Goal: Information Seeking & Learning: Learn about a topic

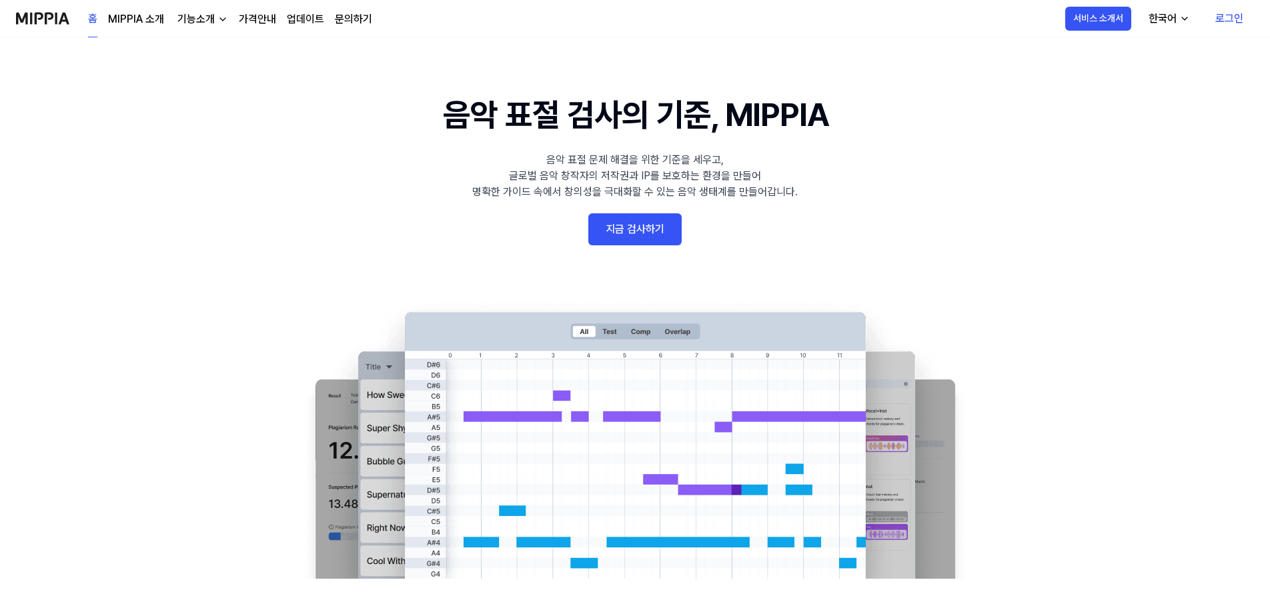
drag, startPoint x: 668, startPoint y: 281, endPoint x: 632, endPoint y: 295, distance: 38.6
click at [633, 295] on 배너 "음악 표절 검사의 기준, MIPPIA 음악 표절 문제 해결을 위한 기준을 세우고, 글로벌 음악 창작자의 저작권과 IP를 보호하는 환경을 만들어…" at bounding box center [635, 335] width 960 height 488
click at [636, 224] on link "지금 검사하기" at bounding box center [634, 229] width 93 height 32
click at [134, 19] on link "MIPPIA 소개" at bounding box center [136, 19] width 56 height 16
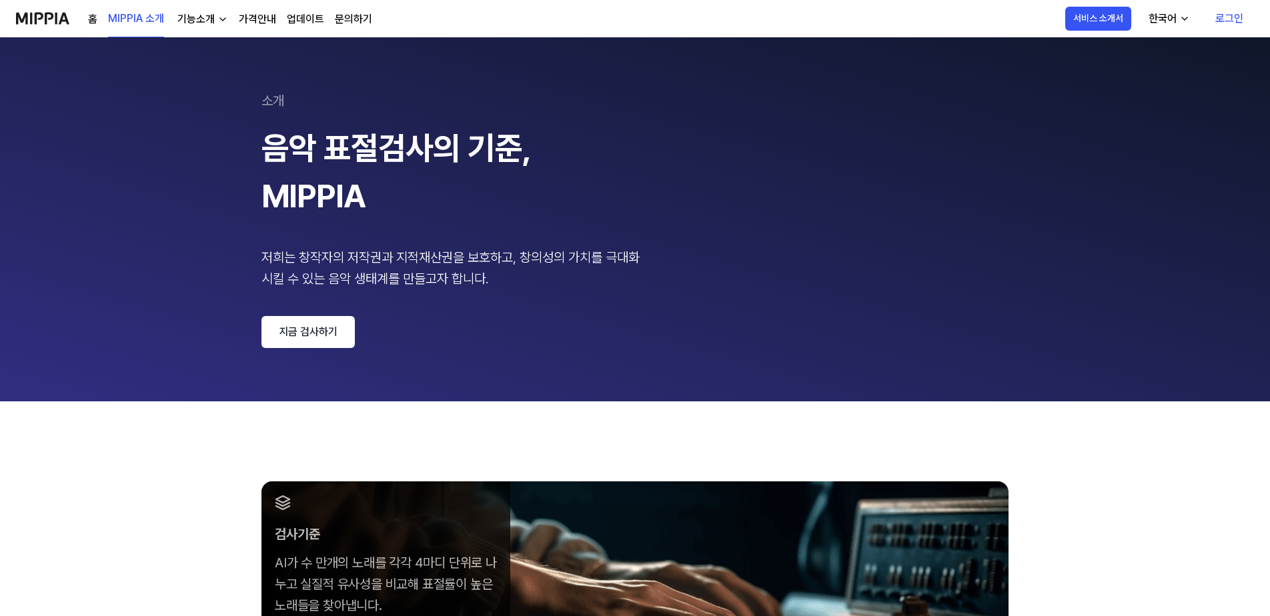
drag, startPoint x: 0, startPoint y: 292, endPoint x: 0, endPoint y: 317, distance: 25.3
click at [0, 292] on html "홈 MIPPIA 소개 기능소개 가격안내 업데이트 문의하기 MIPPIA 소개 서비스 소개서 한국어 로그인 소개 음악 표절검사의 기준, MIPPI…" at bounding box center [635, 308] width 1270 height 616
drag, startPoint x: 0, startPoint y: 407, endPoint x: 73, endPoint y: 396, distance: 74.1
click at [0, 407] on html "홈 MIPPIA 소개 기능소개 가격안내 업데이트 문의하기 MIPPIA 소개 서비스 소개서 한국어 로그인 소개 음악 표절검사의 기준, MIPPI…" at bounding box center [635, 308] width 1270 height 616
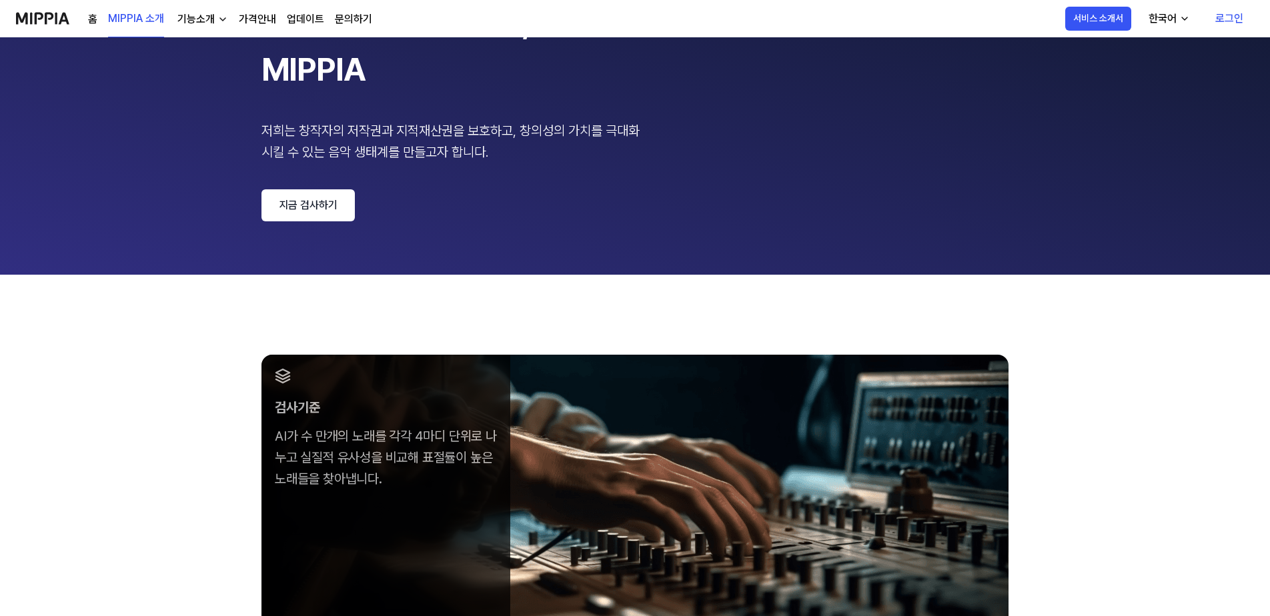
scroll to position [129, 0]
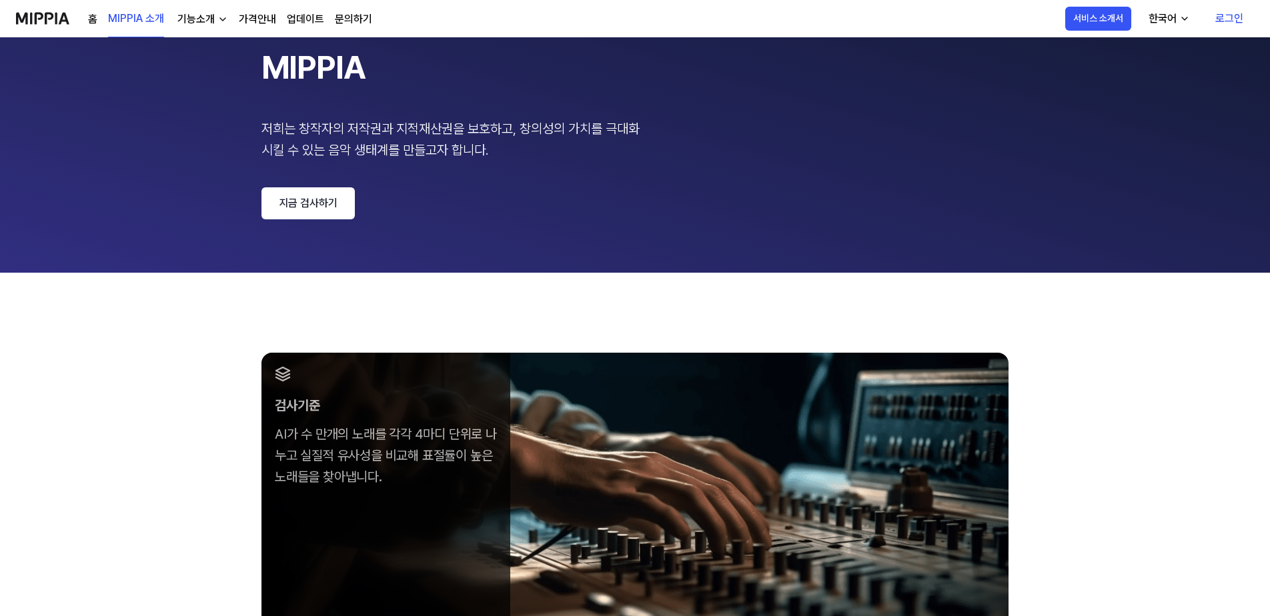
drag, startPoint x: 1261, startPoint y: 128, endPoint x: 1256, endPoint y: 136, distance: 9.6
click at [1242, 137] on 페이지 "소개 음악 표절검사의 기준, MIPPIA 저희는 창작자의 저작권과 지적재산권을 보호하고, 창의성의 가치를 극대화 시킬 수 있는 음악 생태계를 …" at bounding box center [635, 91] width 1270 height 364
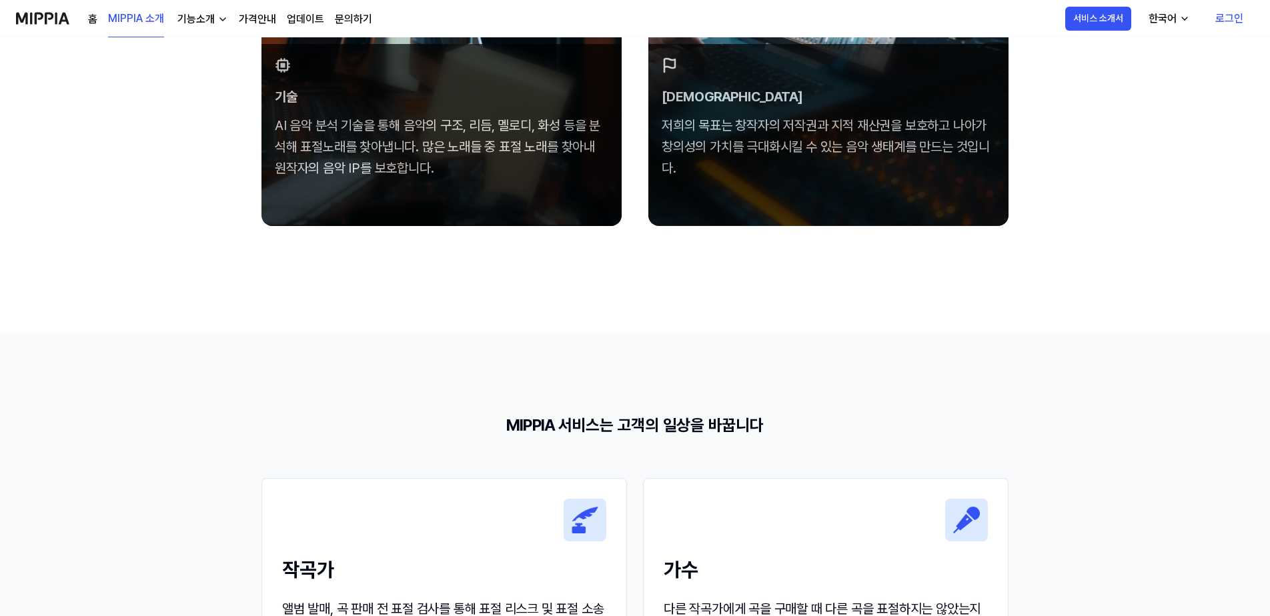
scroll to position [924, 0]
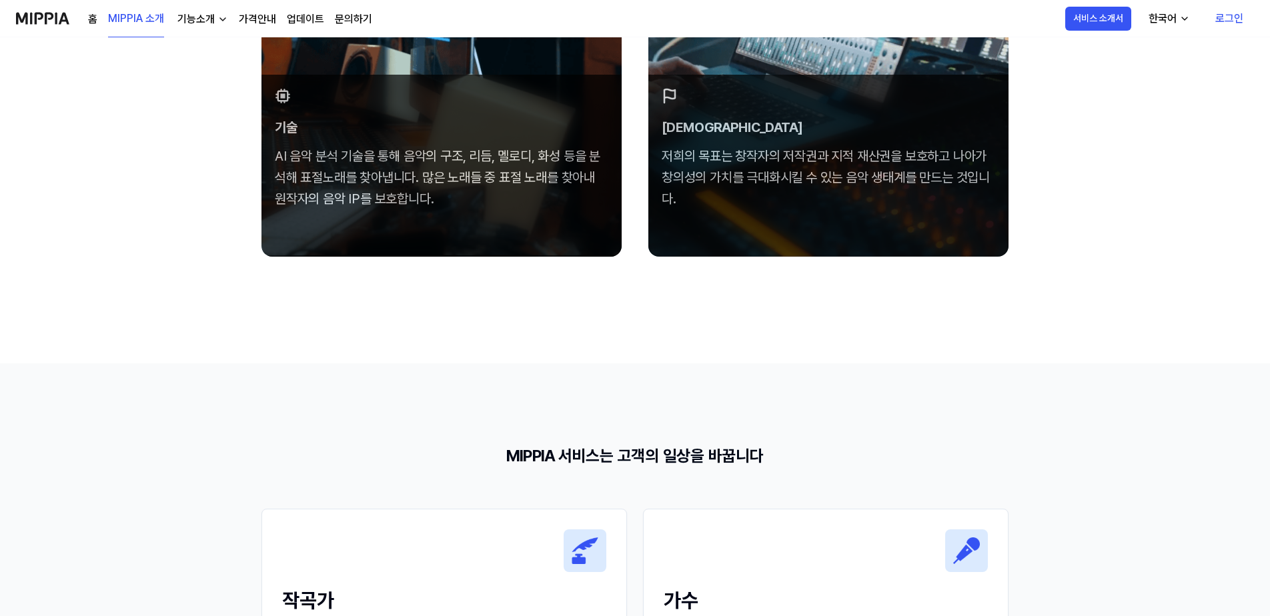
drag, startPoint x: 1240, startPoint y: 330, endPoint x: 1274, endPoint y: 305, distance: 42.0
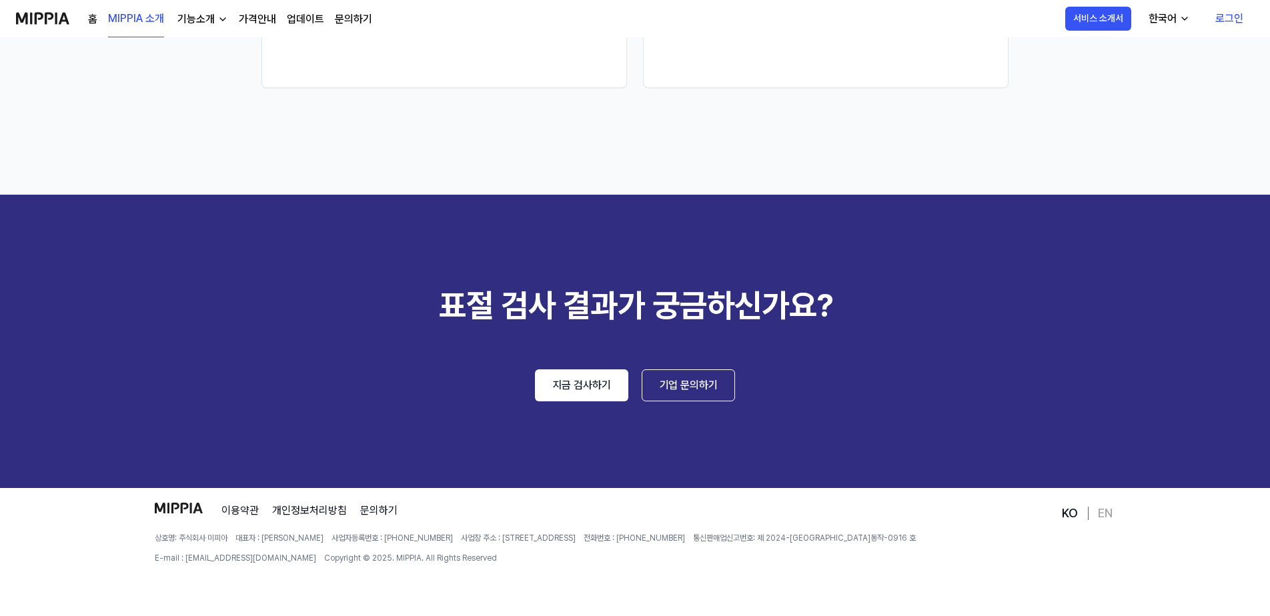
scroll to position [0, 0]
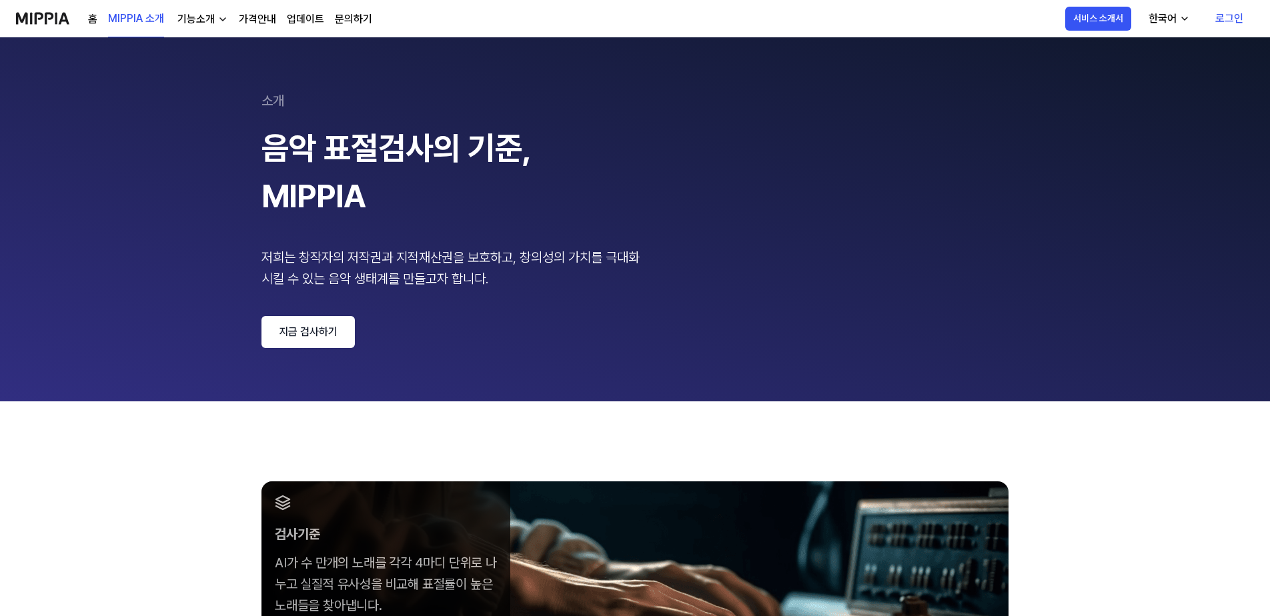
click at [210, 13] on div "기능소개" at bounding box center [196, 19] width 43 height 16
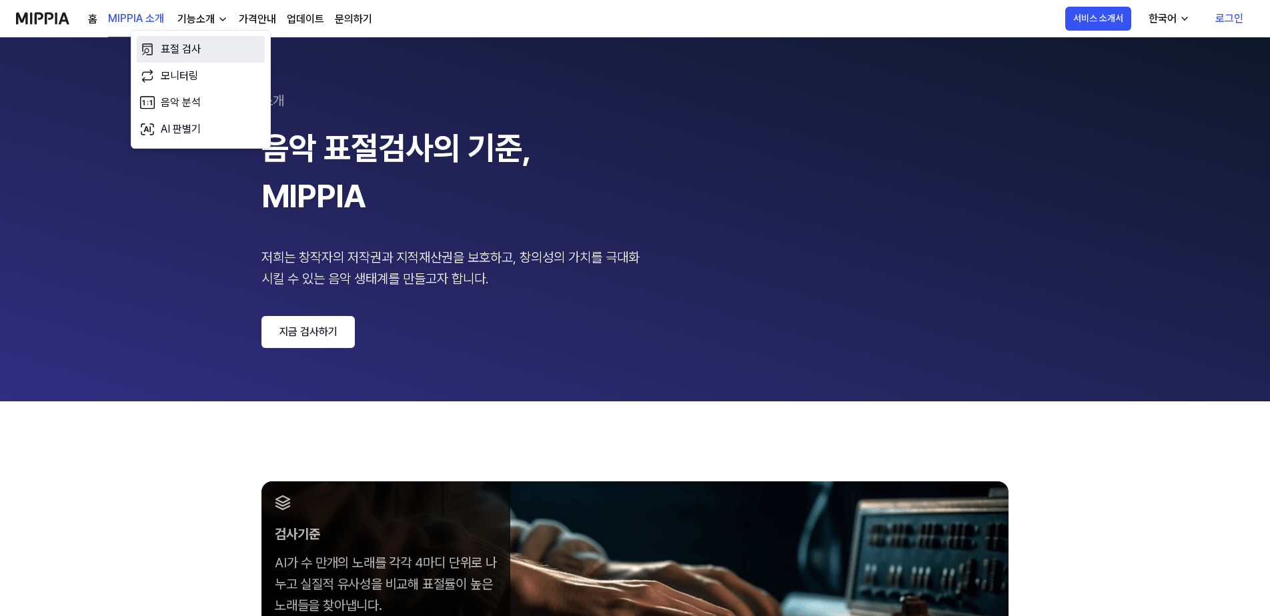
click at [182, 44] on link "표절 검사" at bounding box center [201, 49] width 128 height 27
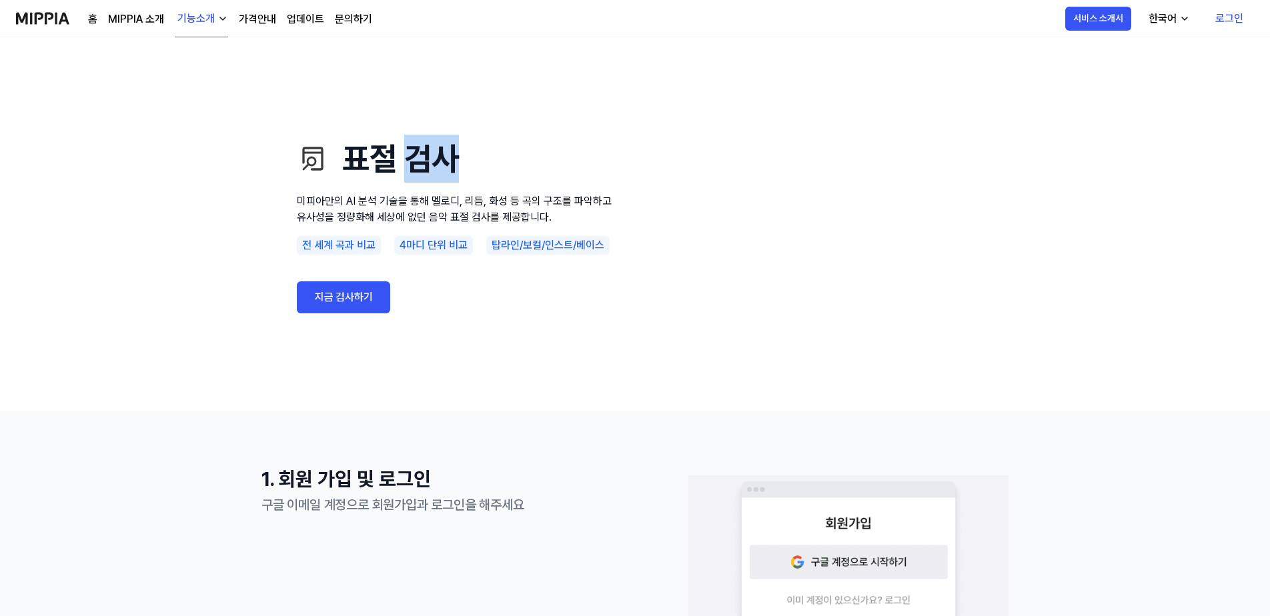
drag, startPoint x: 441, startPoint y: 164, endPoint x: 405, endPoint y: 173, distance: 36.4
click at [405, 173] on h1 "표절 검사" at bounding box center [457, 159] width 320 height 48
drag, startPoint x: 405, startPoint y: 173, endPoint x: 359, endPoint y: 156, distance: 48.9
click at [359, 156] on h1 "표절 검사" at bounding box center [457, 159] width 320 height 48
drag, startPoint x: 371, startPoint y: 147, endPoint x: 375, endPoint y: 153, distance: 6.9
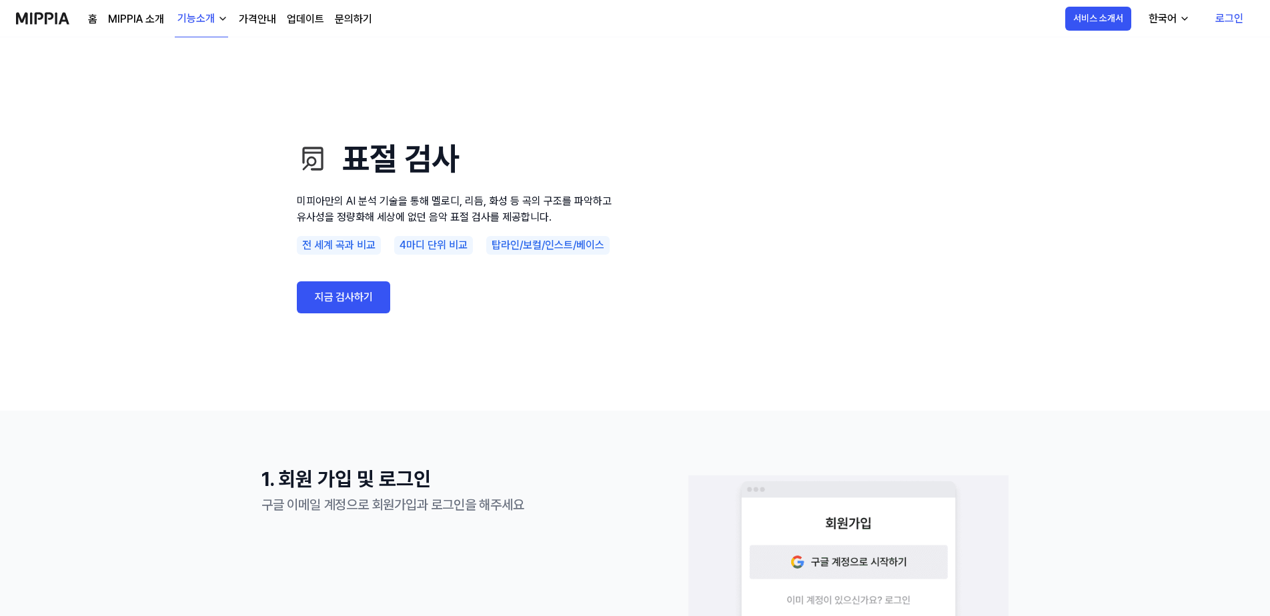
click at [373, 150] on h1 "표절 검사" at bounding box center [457, 159] width 320 height 48
click at [384, 159] on h1 "표절 검사" at bounding box center [457, 159] width 320 height 48
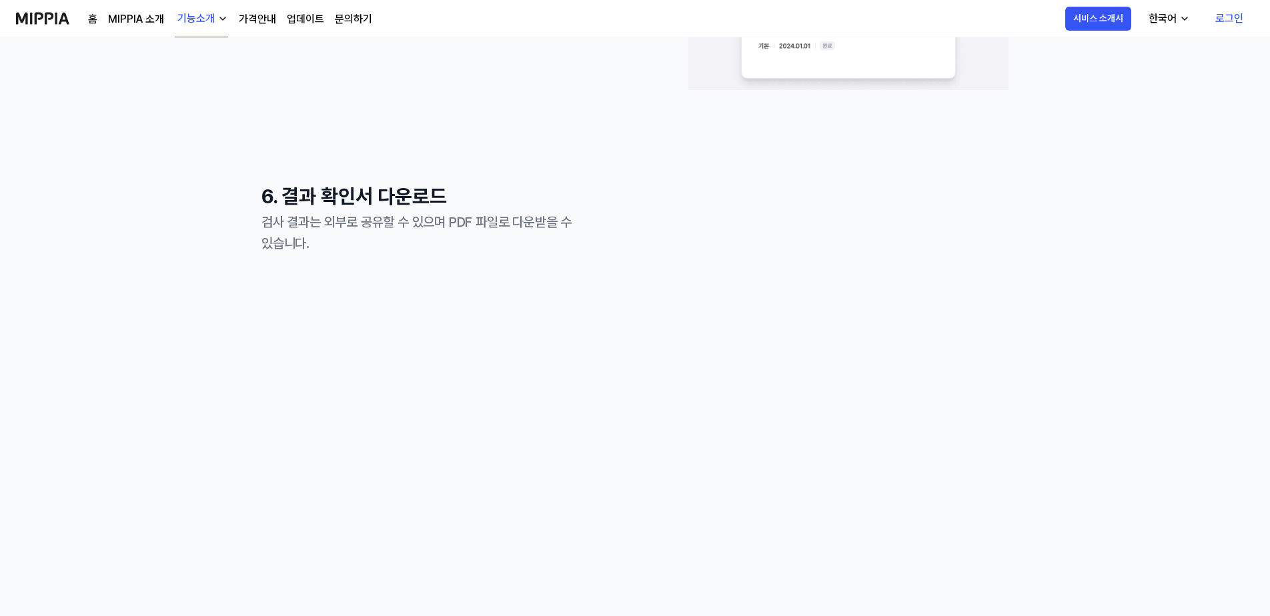
scroll to position [2155, 0]
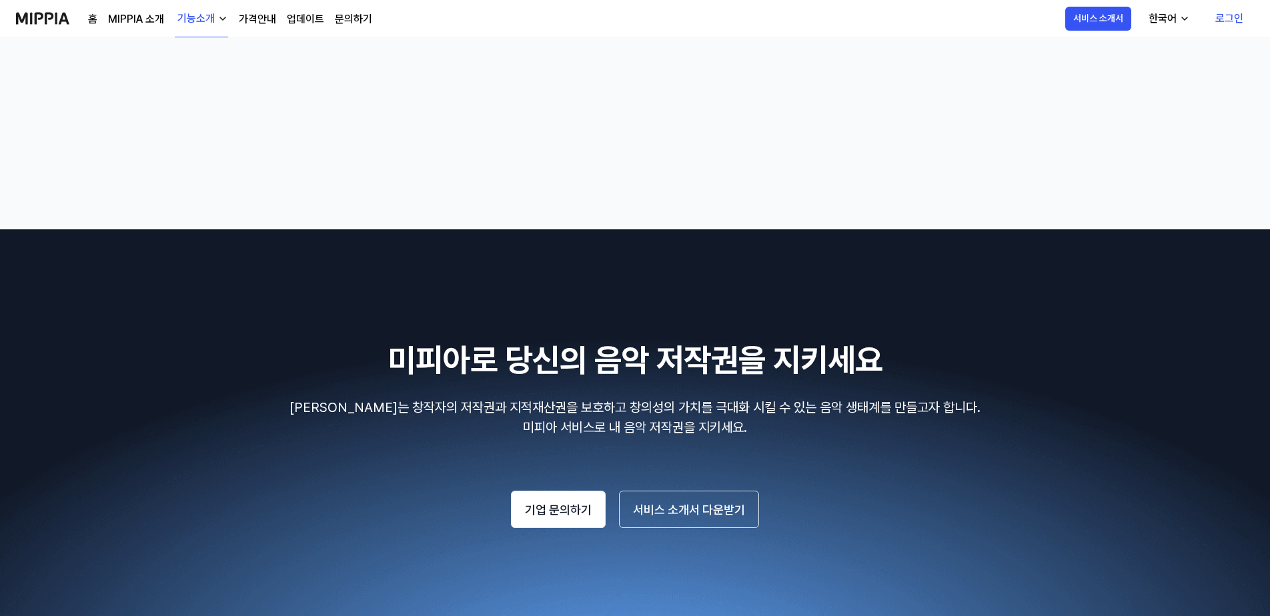
drag, startPoint x: -3, startPoint y: 190, endPoint x: 118, endPoint y: 194, distance: 120.8
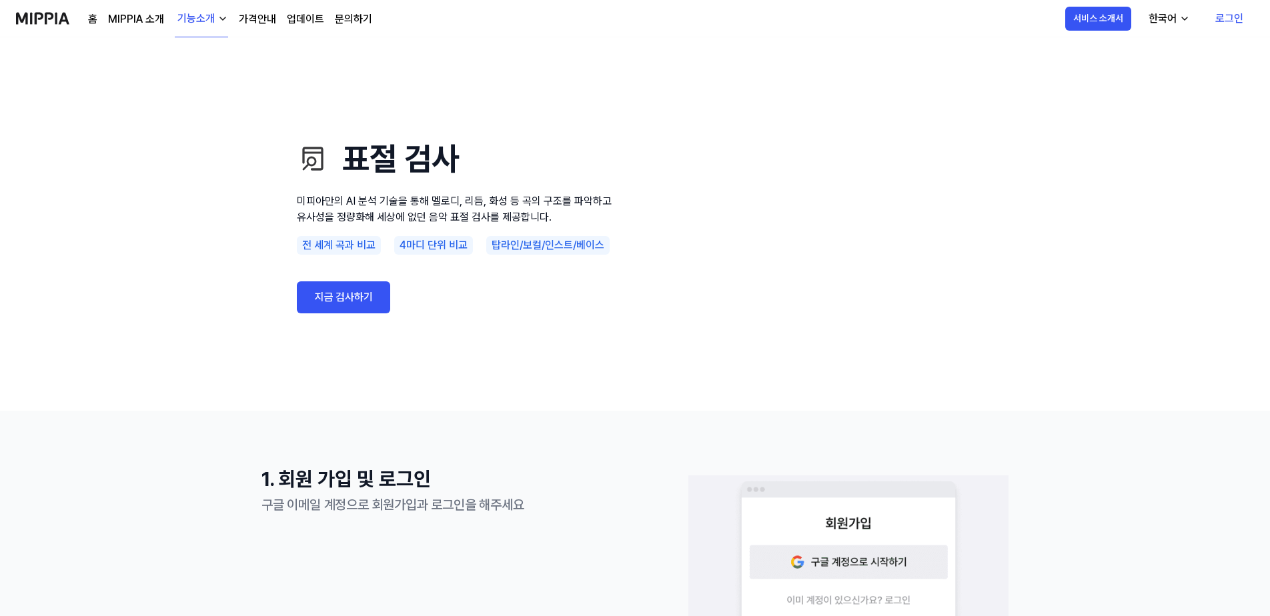
click at [213, 27] on button "기능소개" at bounding box center [201, 19] width 53 height 37
click at [188, 109] on link "음악 분석" at bounding box center [201, 112] width 128 height 27
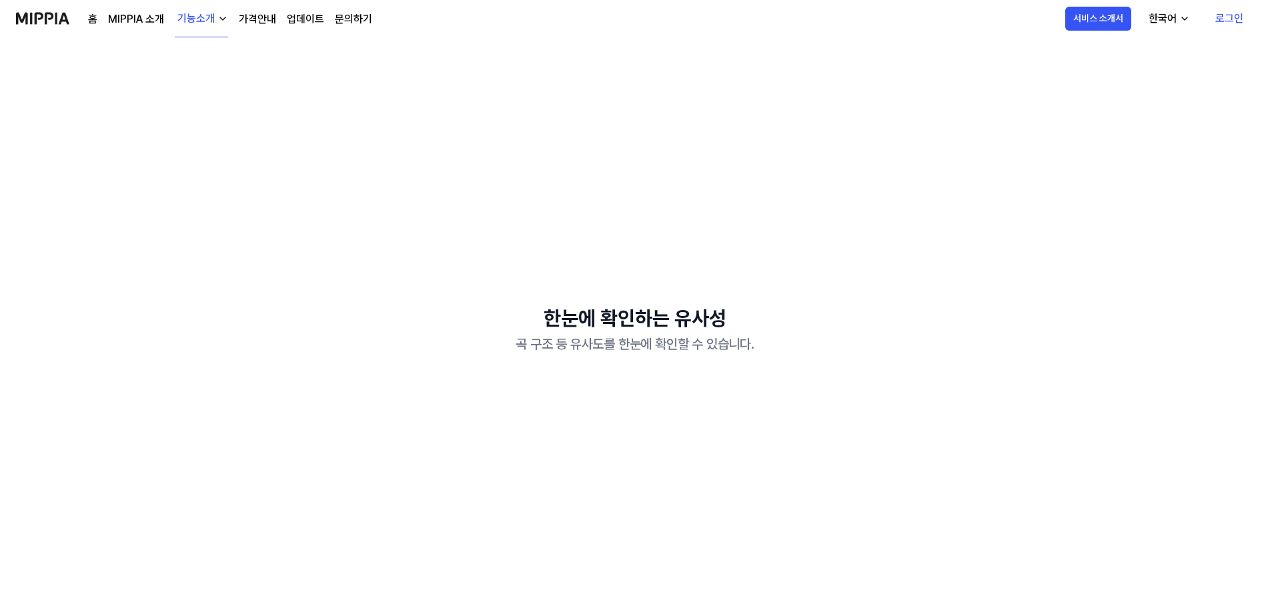
scroll to position [539, 0]
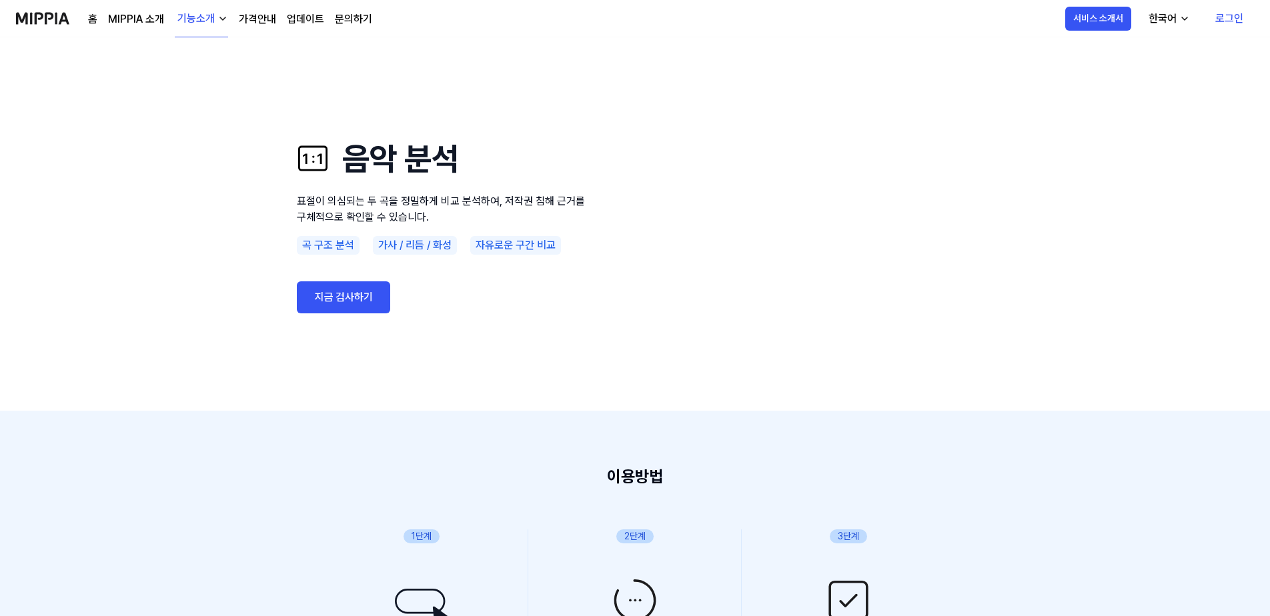
click at [178, 16] on div "기능소개" at bounding box center [196, 19] width 43 height 16
click at [211, 102] on link "음악 분석" at bounding box center [201, 112] width 128 height 27
drag, startPoint x: 1, startPoint y: 490, endPoint x: 23, endPoint y: 469, distance: 31.1
click at [13, 478] on div "이용방법 1 1단계 음원 파일 및 링크 업로드 음원 파일 및 링크 업로드 2 2단계 업로딩 업로딩 3 3단계 결과 확인 결과 확인" at bounding box center [635, 563] width 1270 height 305
